Goal: Find contact information: Find contact information

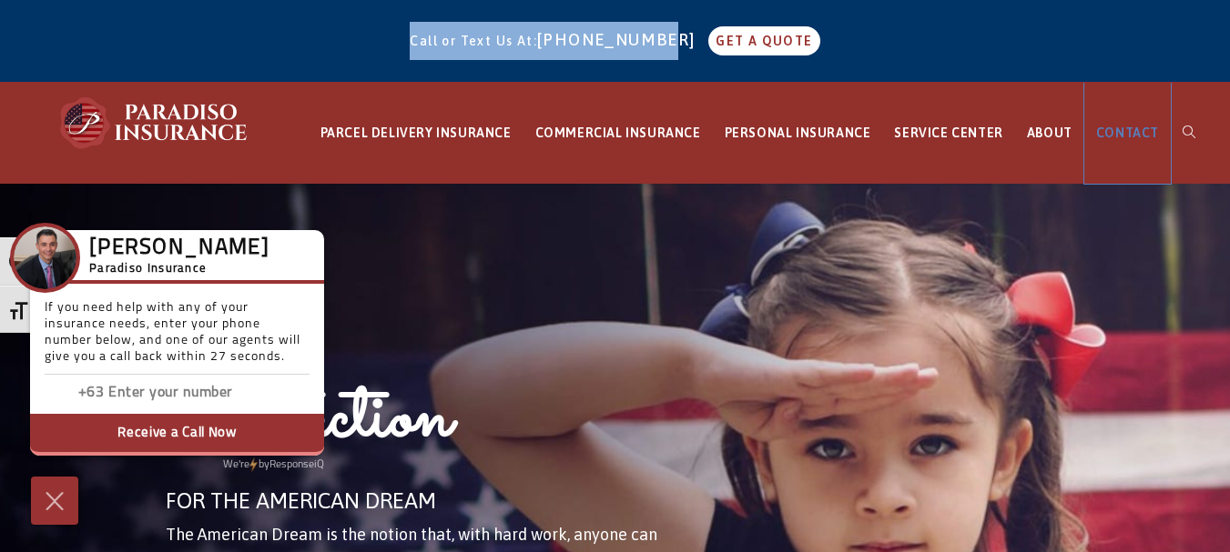
click at [1117, 135] on span "CONTACT" at bounding box center [1127, 133] width 63 height 15
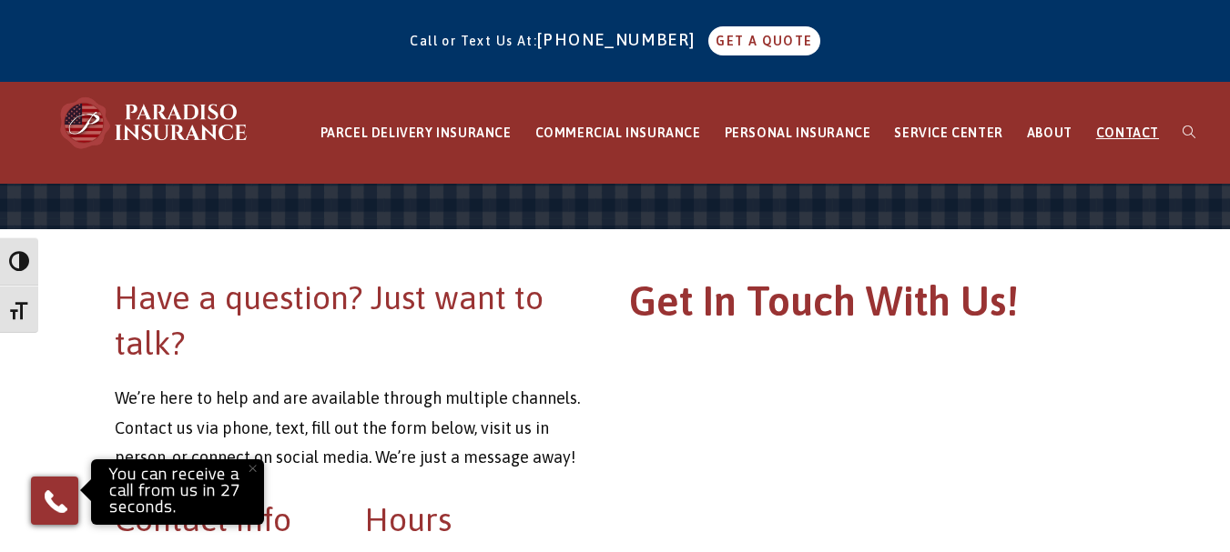
scroll to position [273, 0]
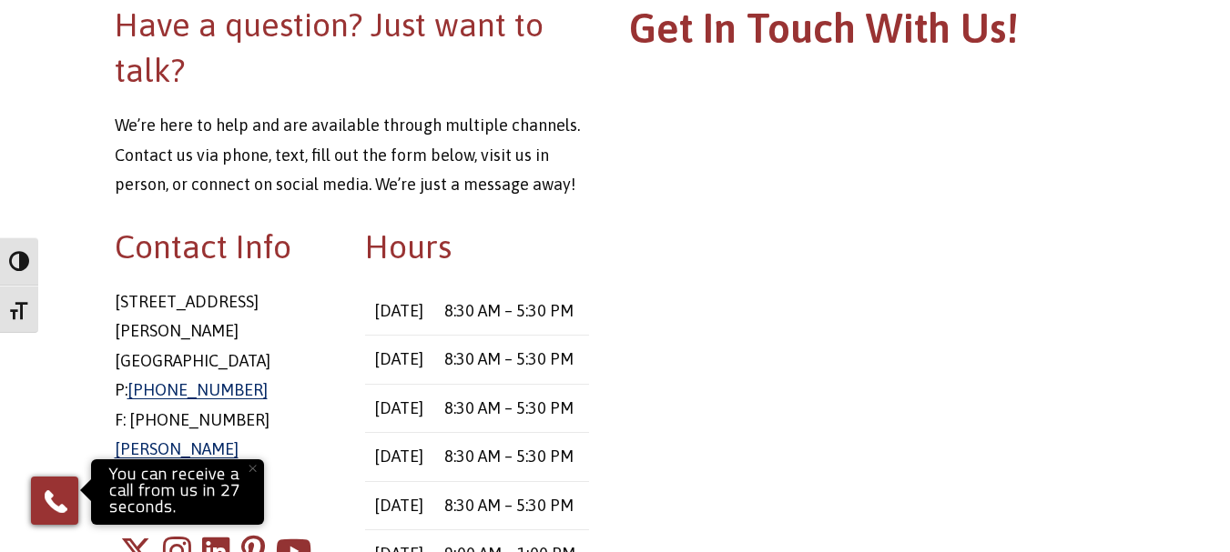
click at [251, 472] on button "×" at bounding box center [252, 469] width 40 height 40
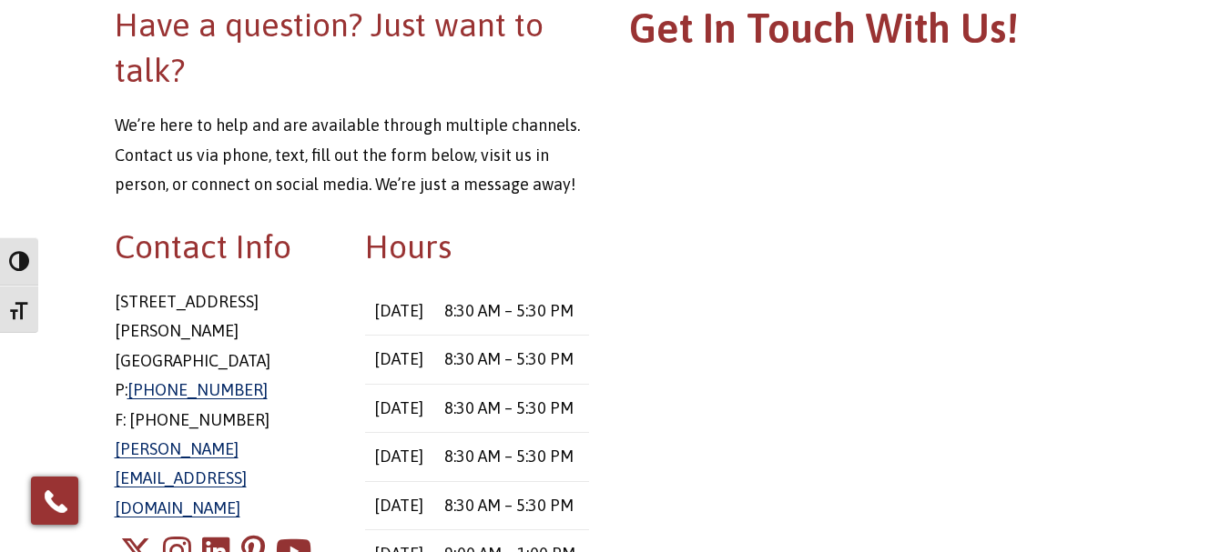
click at [213, 303] on p "8 East Main Street Stafford Springs, CT 06076 P: 860-684-5270 F: 860-851-9564 c…" at bounding box center [227, 406] width 224 height 236
copy p "8 East Main Street"
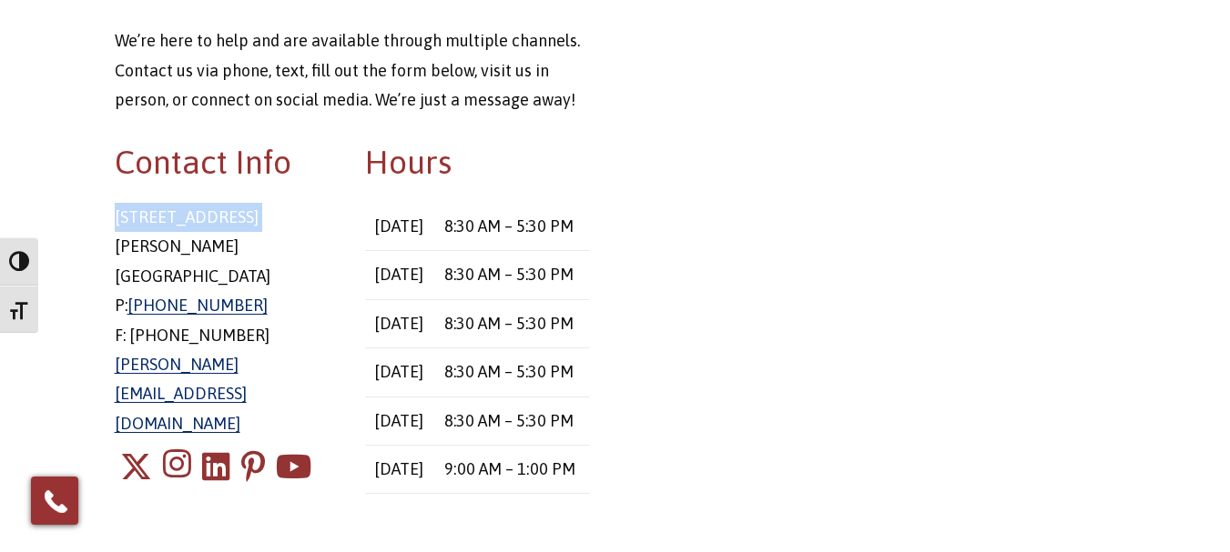
scroll to position [364, 0]
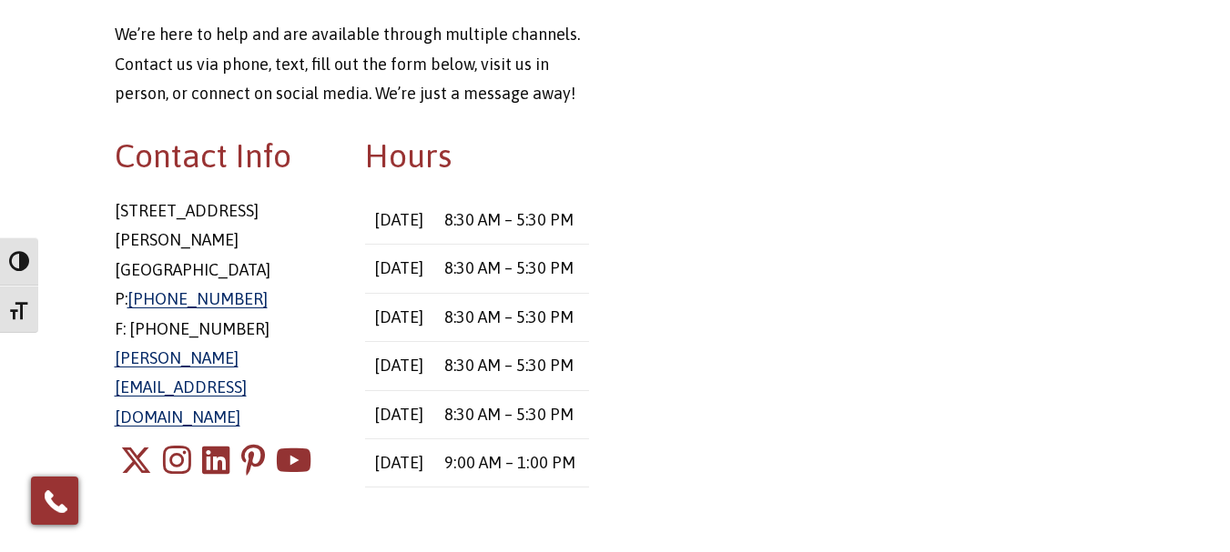
click at [345, 328] on div "Contact Info 8 East Main Street Stafford Springs, CT 06076 P: 860-684-5270 F: 8…" at bounding box center [226, 330] width 251 height 394
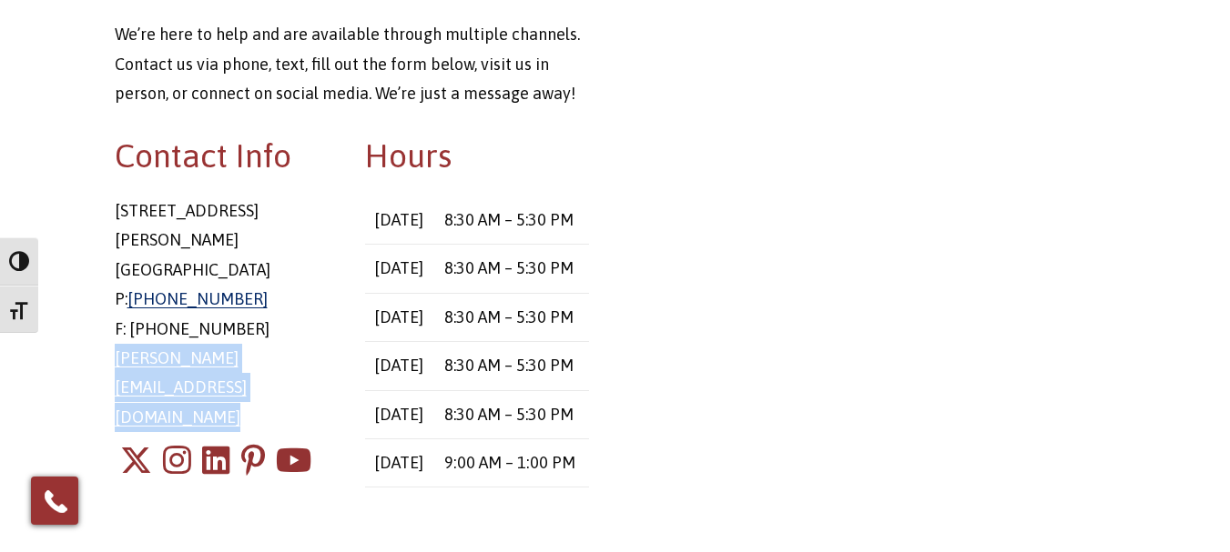
click at [345, 328] on div "Contact Info 8 East Main Street Stafford Springs, CT 06076 P: 860-684-5270 F: 8…" at bounding box center [226, 330] width 251 height 394
copy div "chris@paradisoinsurance.com"
